Goal: Task Accomplishment & Management: Manage account settings

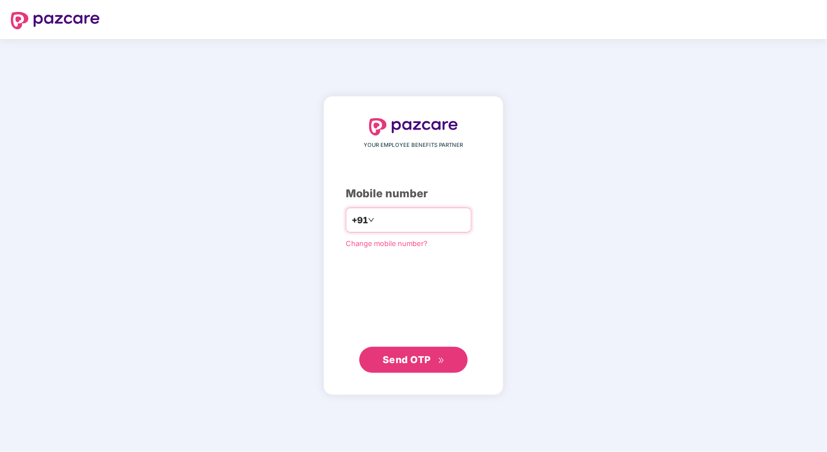
click at [405, 215] on input "number" at bounding box center [421, 219] width 89 height 17
type input "**********"
click at [412, 357] on span "Send OTP" at bounding box center [407, 359] width 48 height 11
click at [413, 362] on span "Send OTP" at bounding box center [407, 359] width 48 height 11
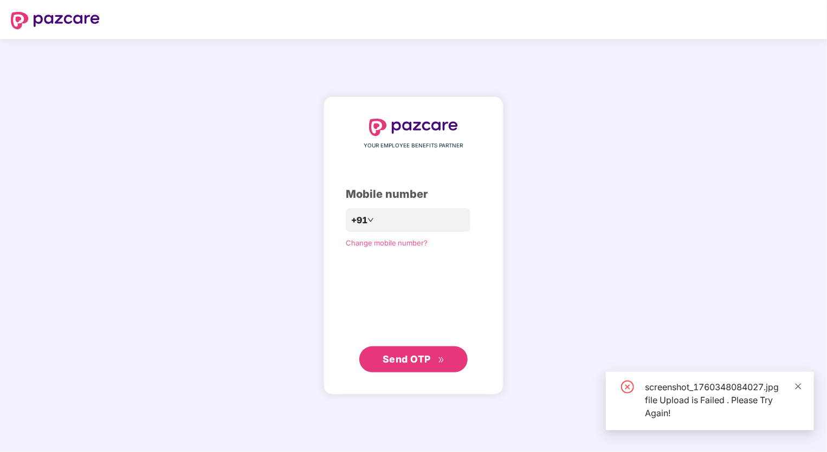
click at [798, 387] on icon "close" at bounding box center [799, 387] width 8 height 8
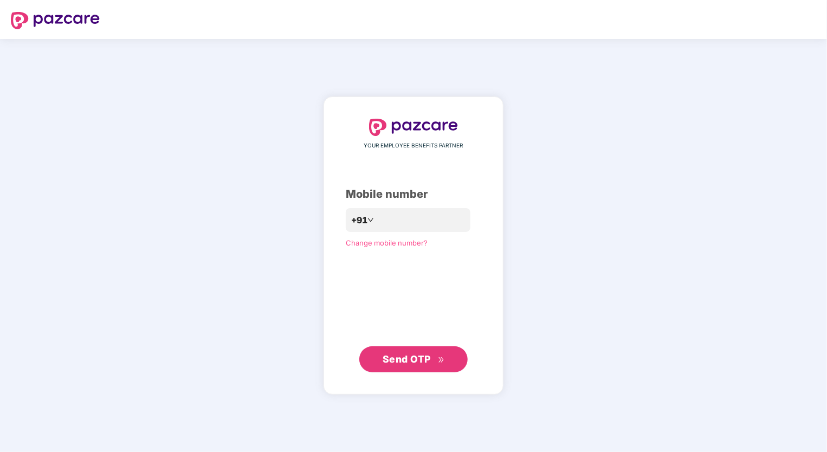
click at [414, 364] on span "Send OTP" at bounding box center [407, 359] width 48 height 11
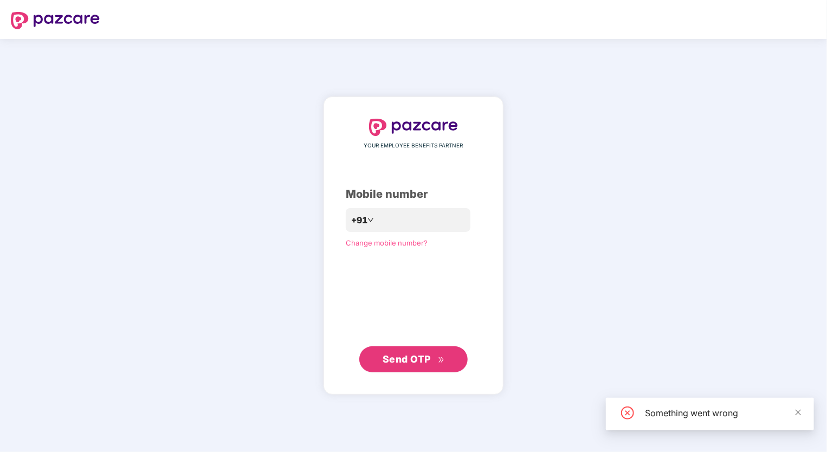
click at [422, 357] on span "Send OTP" at bounding box center [407, 359] width 48 height 11
